Goal: Contribute content

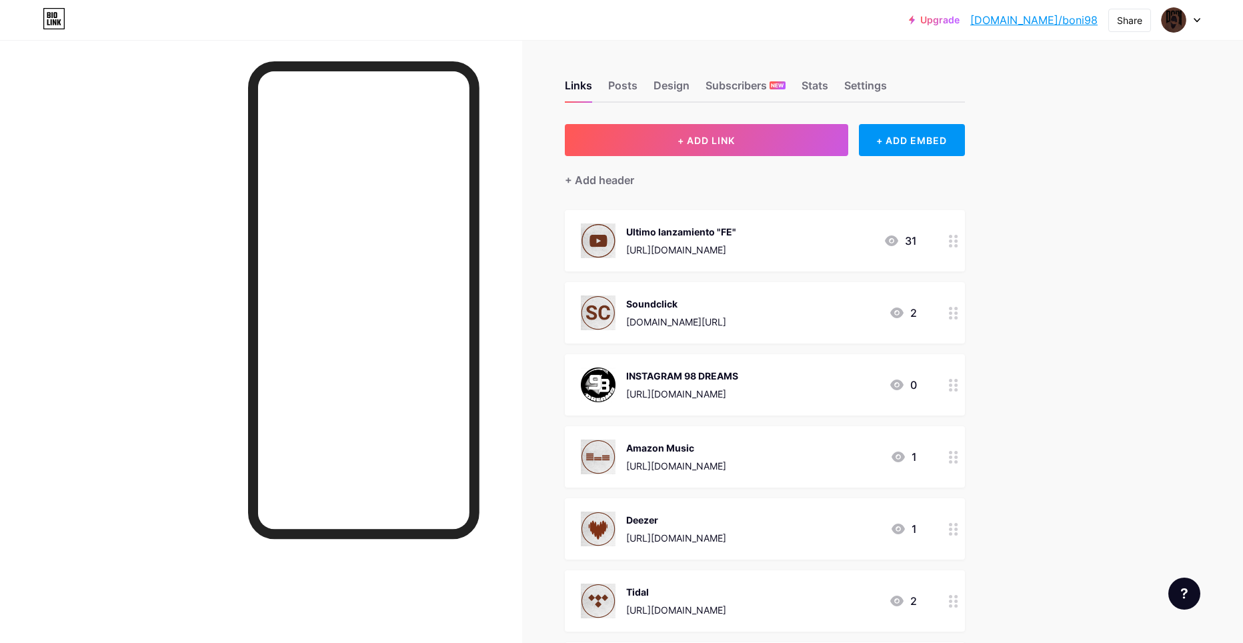
scroll to position [7, 0]
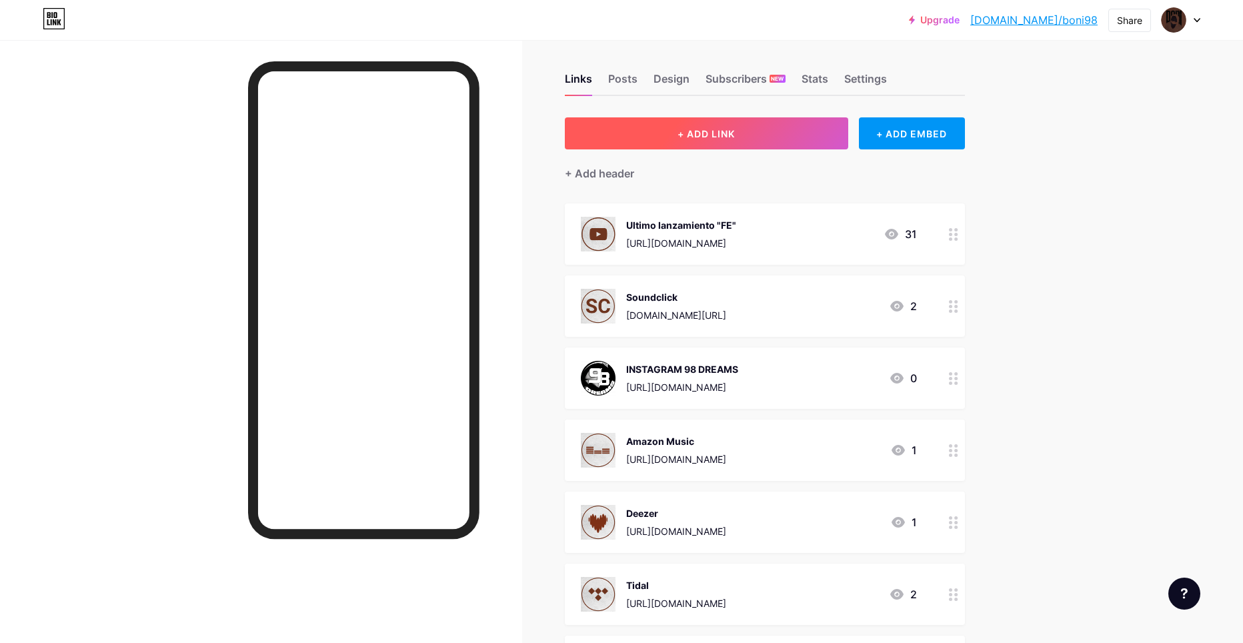
click at [654, 137] on button "+ ADD LINK" at bounding box center [706, 133] width 283 height 32
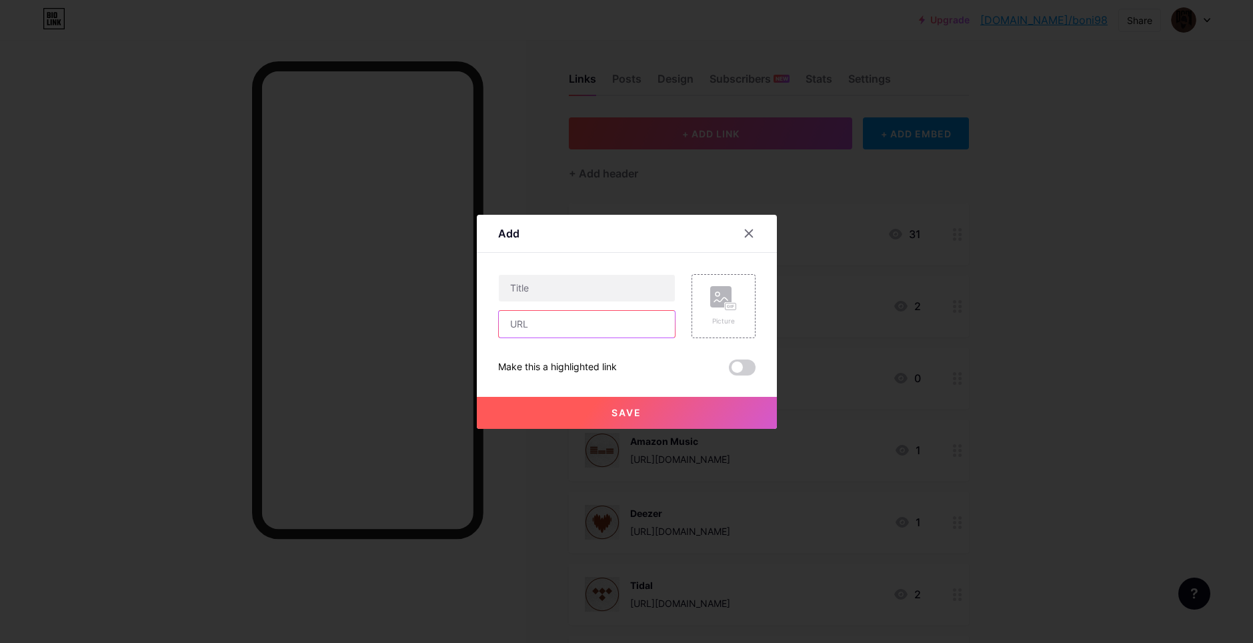
click at [533, 320] on input "text" at bounding box center [587, 324] width 176 height 27
click at [991, 270] on div at bounding box center [626, 321] width 1253 height 643
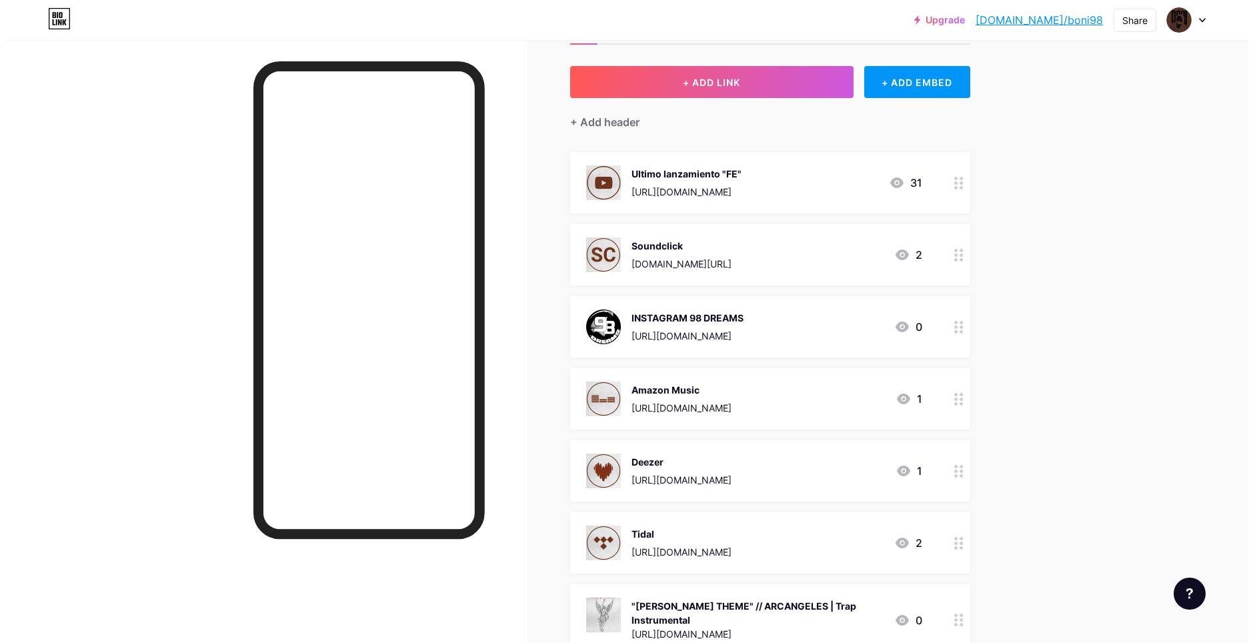
scroll to position [273, 0]
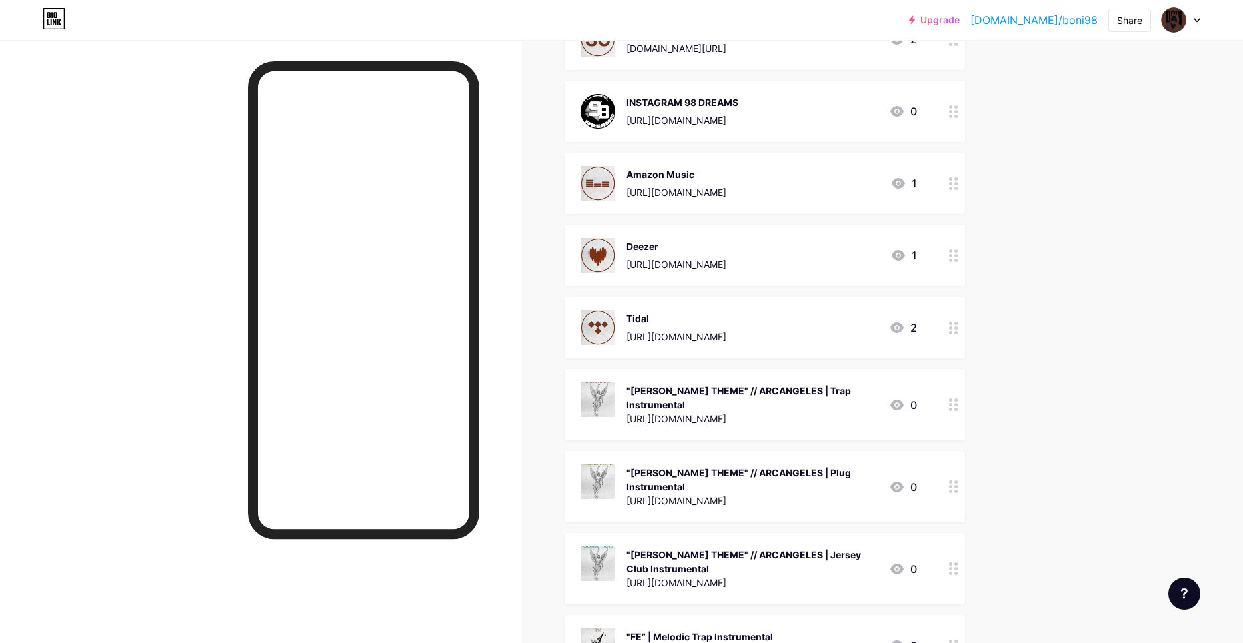
click at [959, 404] on icon at bounding box center [953, 404] width 9 height 13
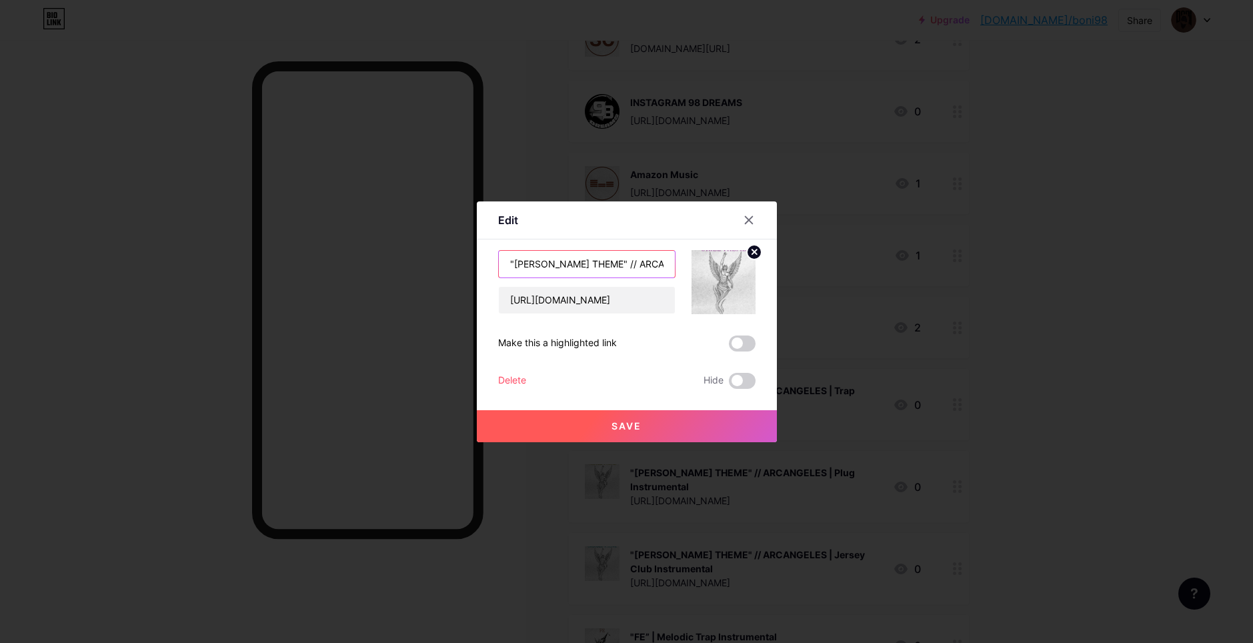
scroll to position [0, 75]
drag, startPoint x: 502, startPoint y: 260, endPoint x: 787, endPoint y: 267, distance: 285.6
click at [787, 267] on div "Edit Content YouTube Play YouTube video without leaving your page. ADD Vimeo Pl…" at bounding box center [626, 321] width 1253 height 643
click at [1112, 175] on div at bounding box center [626, 321] width 1253 height 643
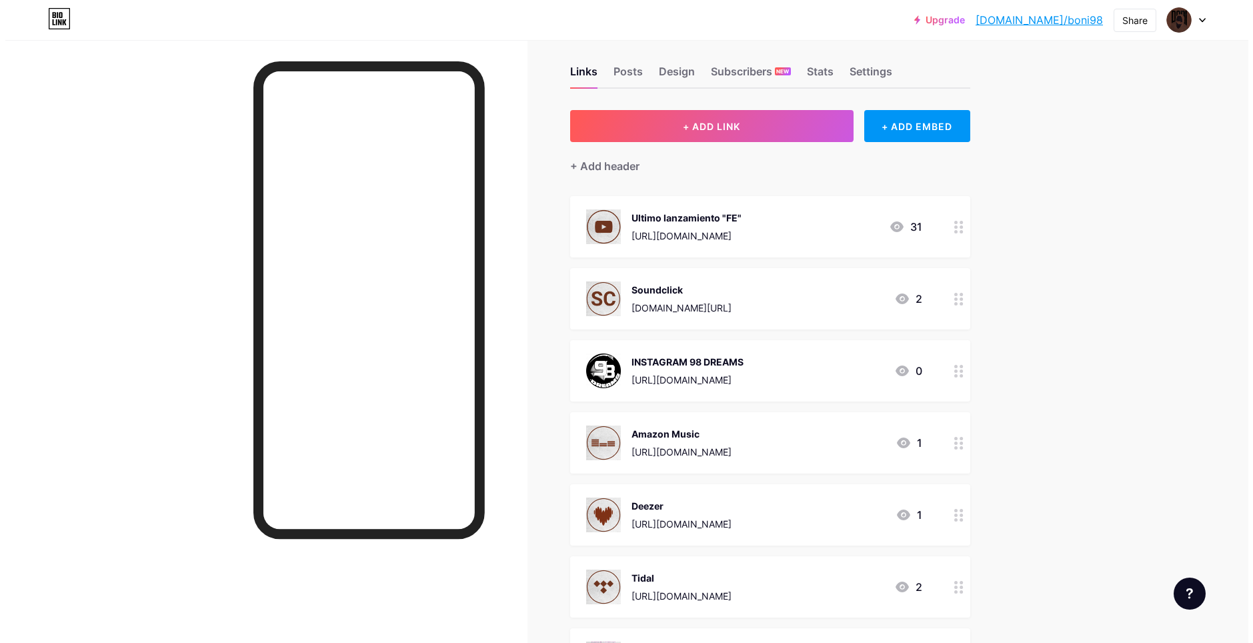
scroll to position [7, 0]
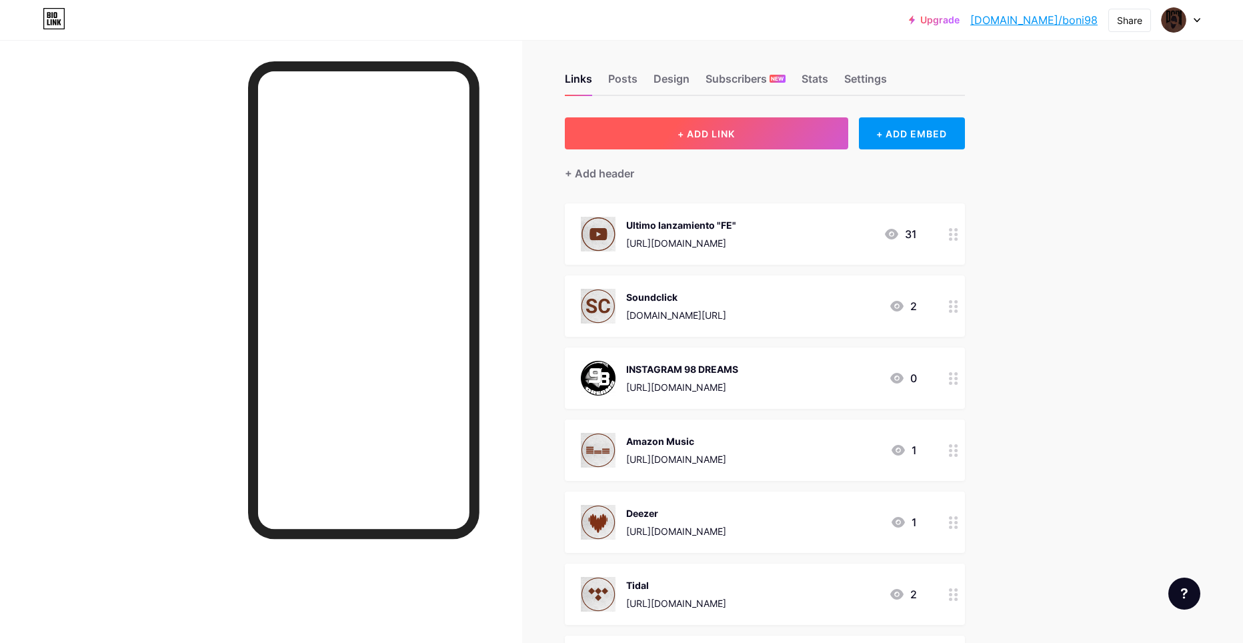
click at [776, 133] on button "+ ADD LINK" at bounding box center [706, 133] width 283 height 32
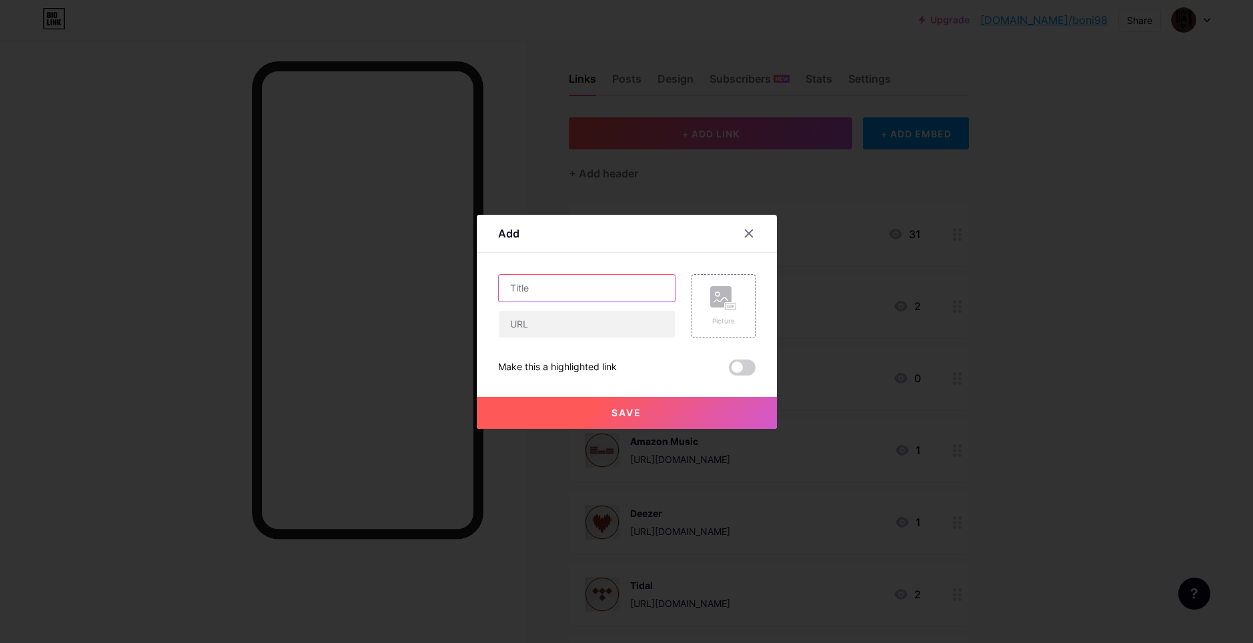
click at [532, 288] on input "text" at bounding box center [587, 288] width 176 height 27
paste input ""[PERSON_NAME] THEME" // ARCANGELES | Trap Instrumental"
drag, startPoint x: 517, startPoint y: 290, endPoint x: 544, endPoint y: 273, distance: 32.4
click at [470, 285] on div "Add Content YouTube Play YouTube video without leaving your page. ADD Vimeo Pla…" at bounding box center [626, 321] width 1253 height 643
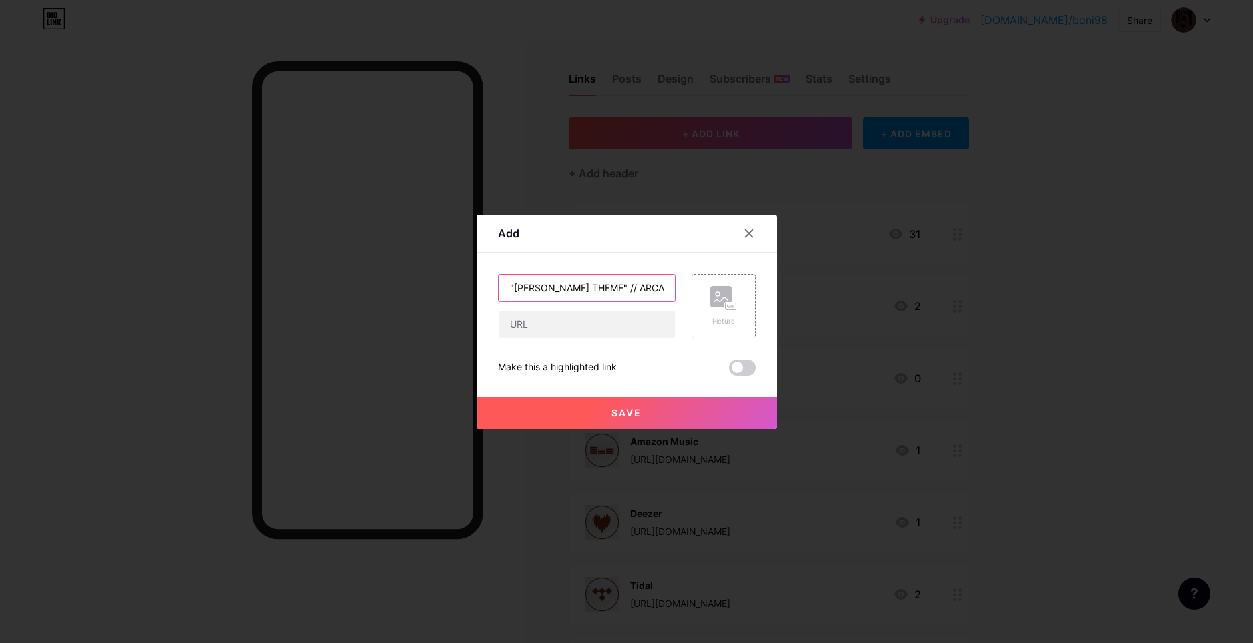
click at [521, 283] on input ""[PERSON_NAME] THEME" // ARCANGELES | Trap Instrumental" at bounding box center [587, 288] width 176 height 27
drag, startPoint x: 538, startPoint y: 281, endPoint x: 673, endPoint y: 280, distance: 135.4
click at [673, 280] on div ""[PERSON_NAME] THEME" // ARCANGELES | Trap Instrumental Picture" at bounding box center [626, 306] width 257 height 64
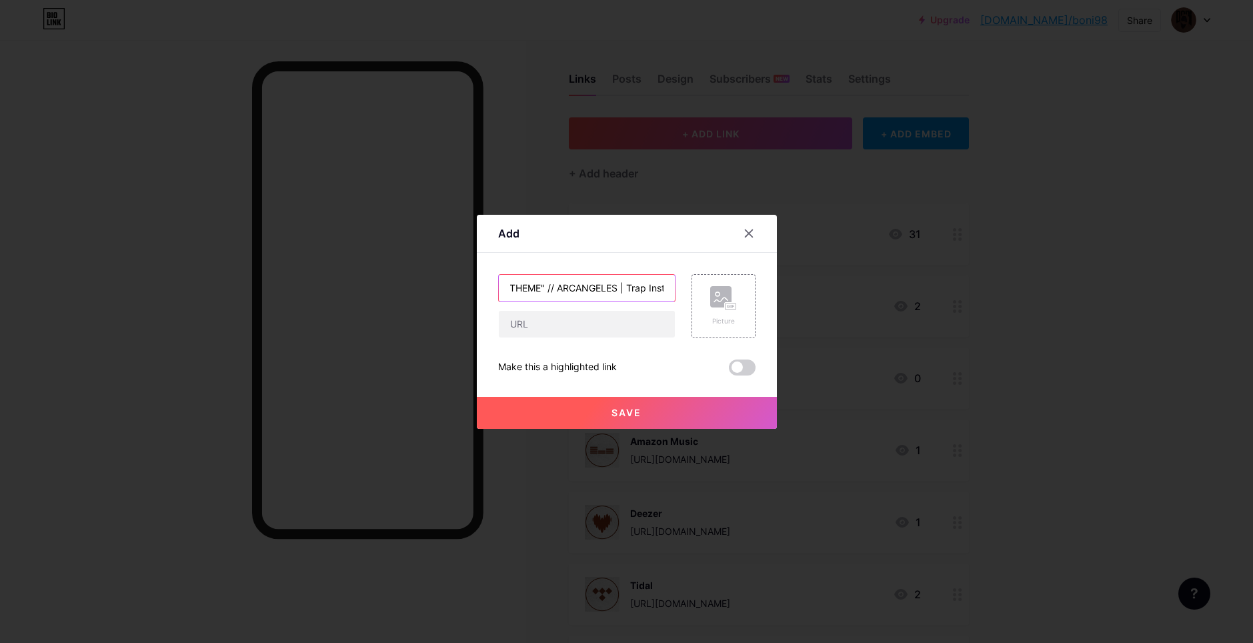
click at [590, 292] on input ""[PERSON_NAME] THEME" // ARCANGELES | Trap Instrumental" at bounding box center [587, 288] width 176 height 27
type input ""[PERSON_NAME] THEME" // ARCANGELES | Plug Instrumental"
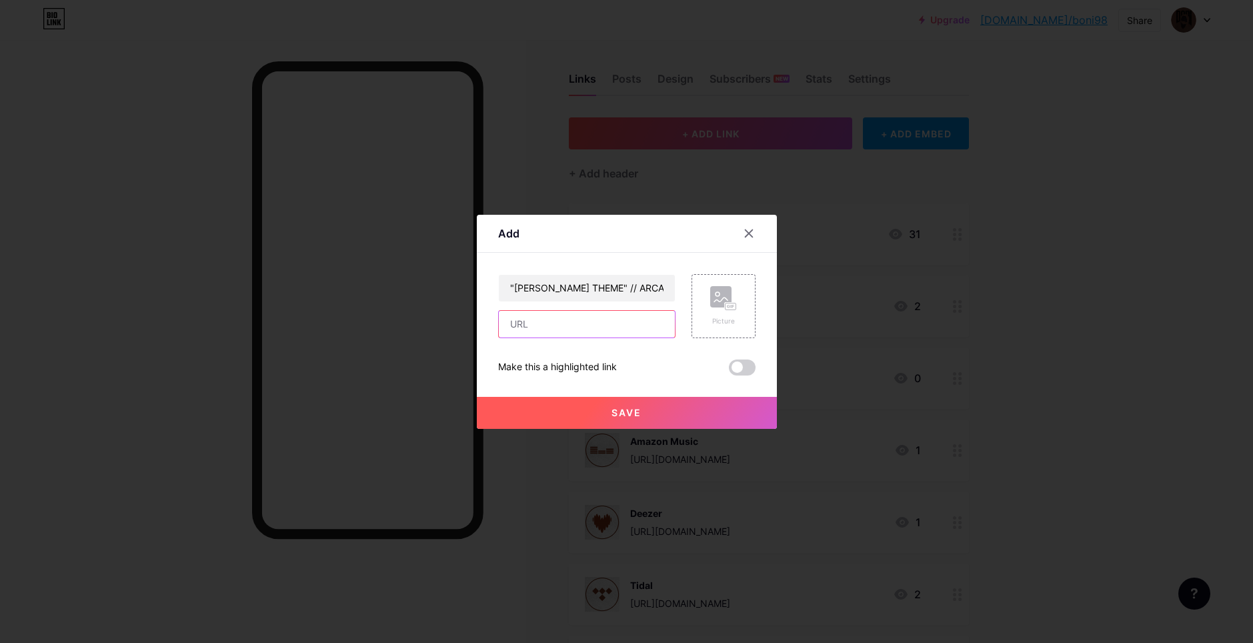
click at [579, 330] on input "text" at bounding box center [587, 324] width 176 height 27
paste input "[URL][DOMAIN_NAME]"
type input "[URL][DOMAIN_NAME]"
click at [725, 296] on icon at bounding box center [723, 298] width 27 height 25
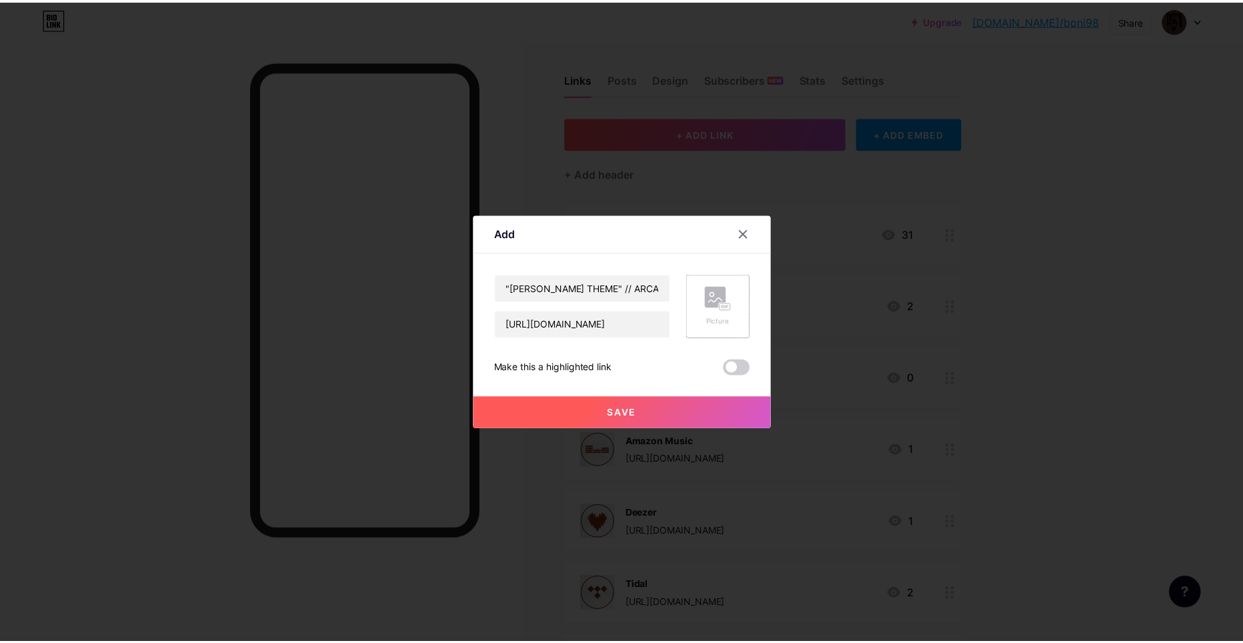
scroll to position [0, 0]
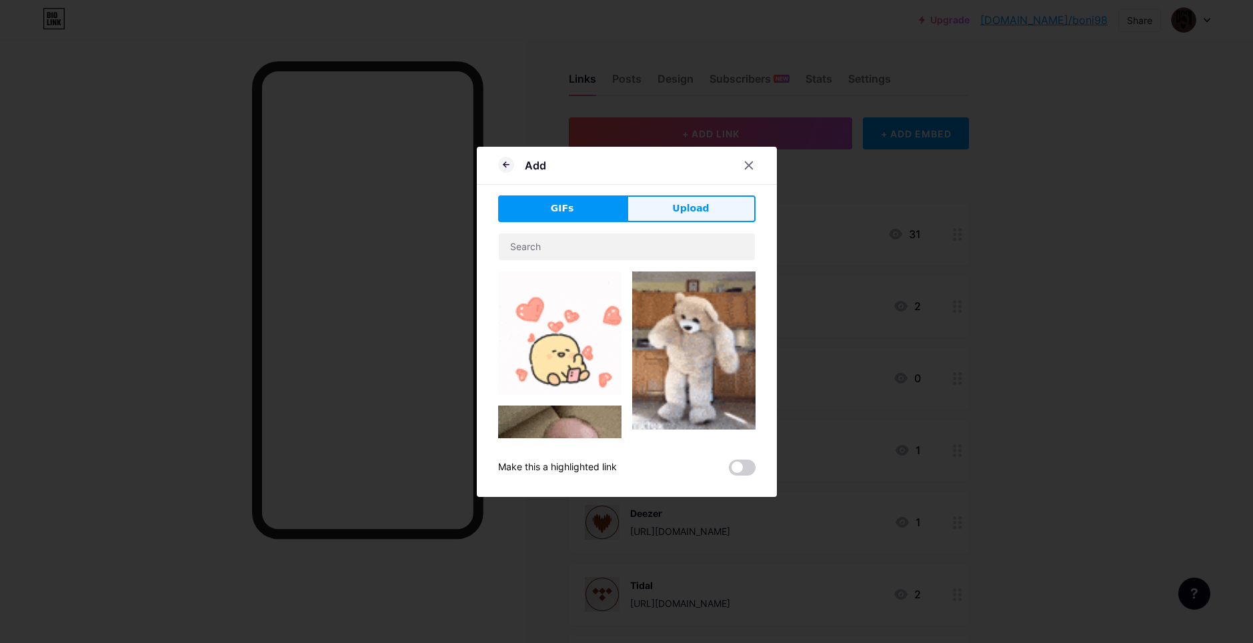
click at [679, 207] on span "Upload" at bounding box center [690, 208] width 37 height 14
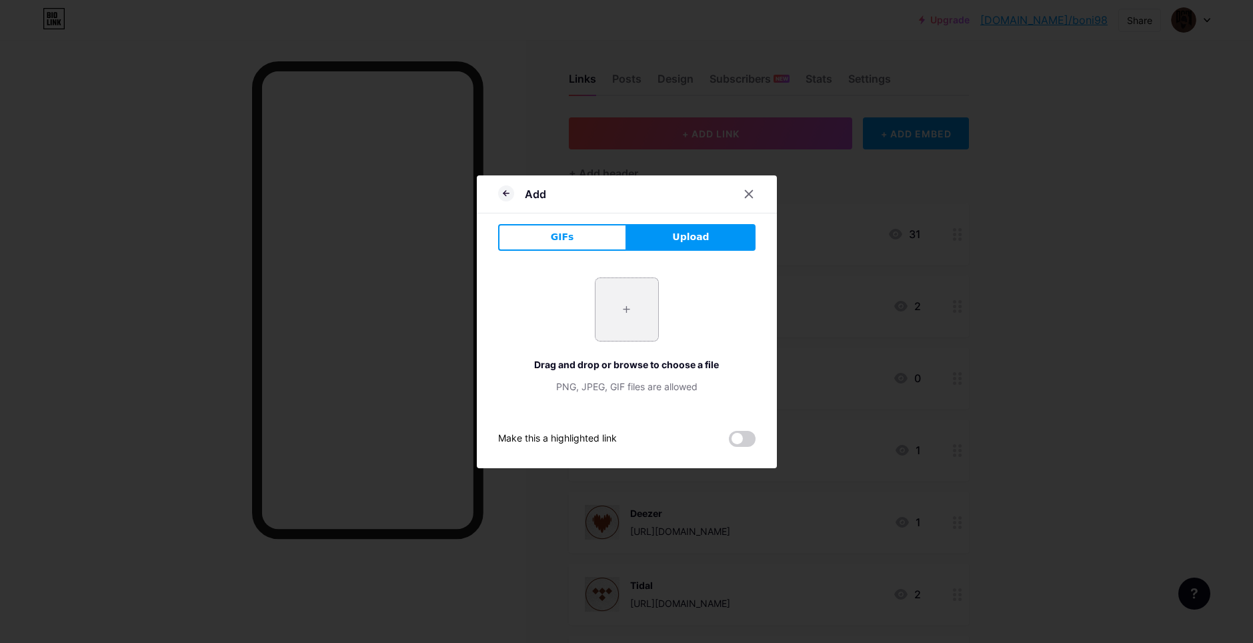
click at [645, 331] on input "file" at bounding box center [627, 309] width 63 height 63
type input "C:\fakepath\sss2.jpg"
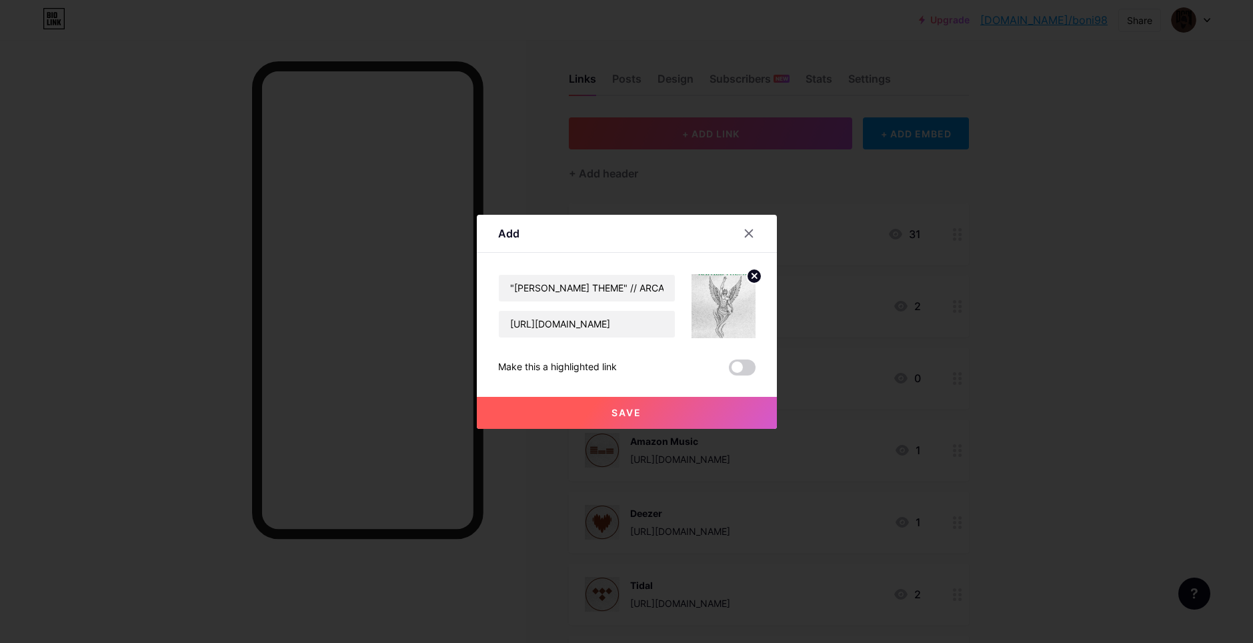
click at [620, 412] on span "Save" at bounding box center [627, 412] width 30 height 11
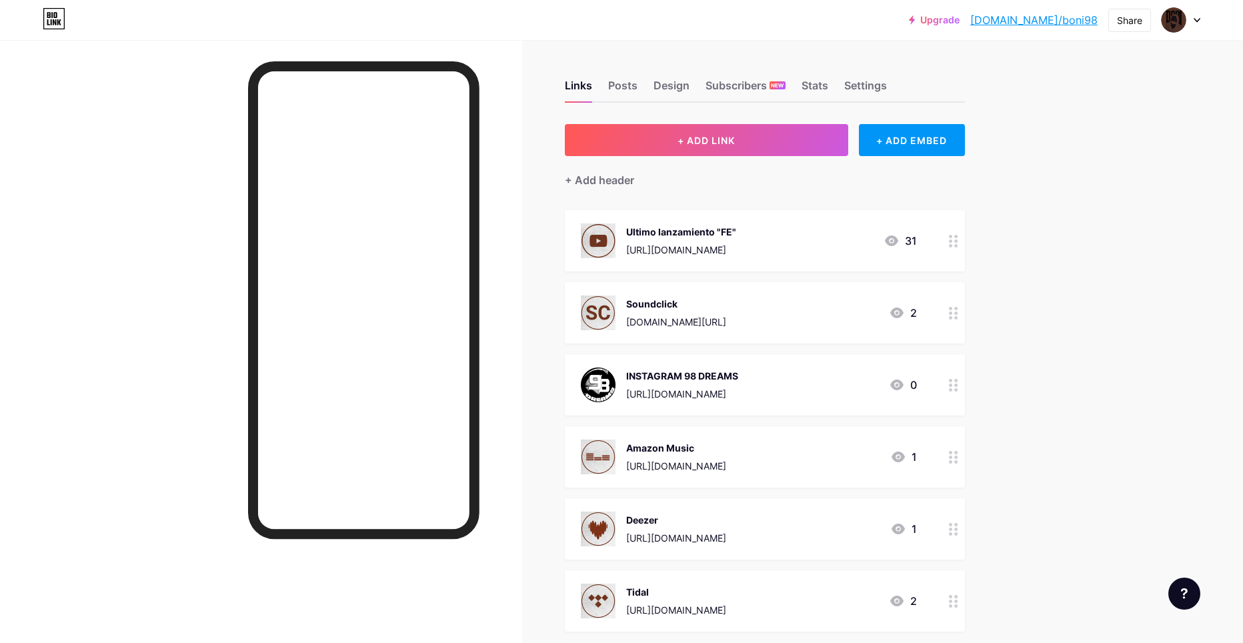
click at [98, 304] on div at bounding box center [261, 361] width 522 height 643
